Goal: Browse casually

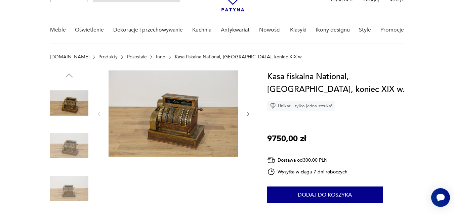
click at [186, 119] on img at bounding box center [173, 114] width 130 height 86
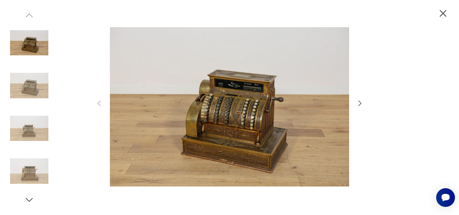
click at [245, 118] on img at bounding box center [229, 107] width 239 height 172
click at [360, 104] on icon "button" at bounding box center [360, 103] width 8 height 8
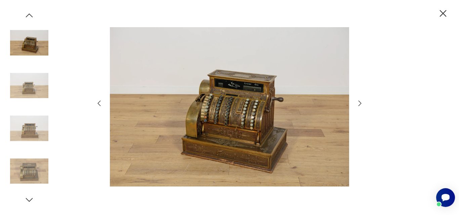
click at [360, 101] on icon "button" at bounding box center [360, 103] width 8 height 8
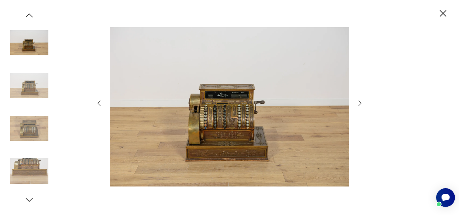
click at [360, 101] on icon "button" at bounding box center [360, 103] width 8 height 8
